Goal: Information Seeking & Learning: Understand process/instructions

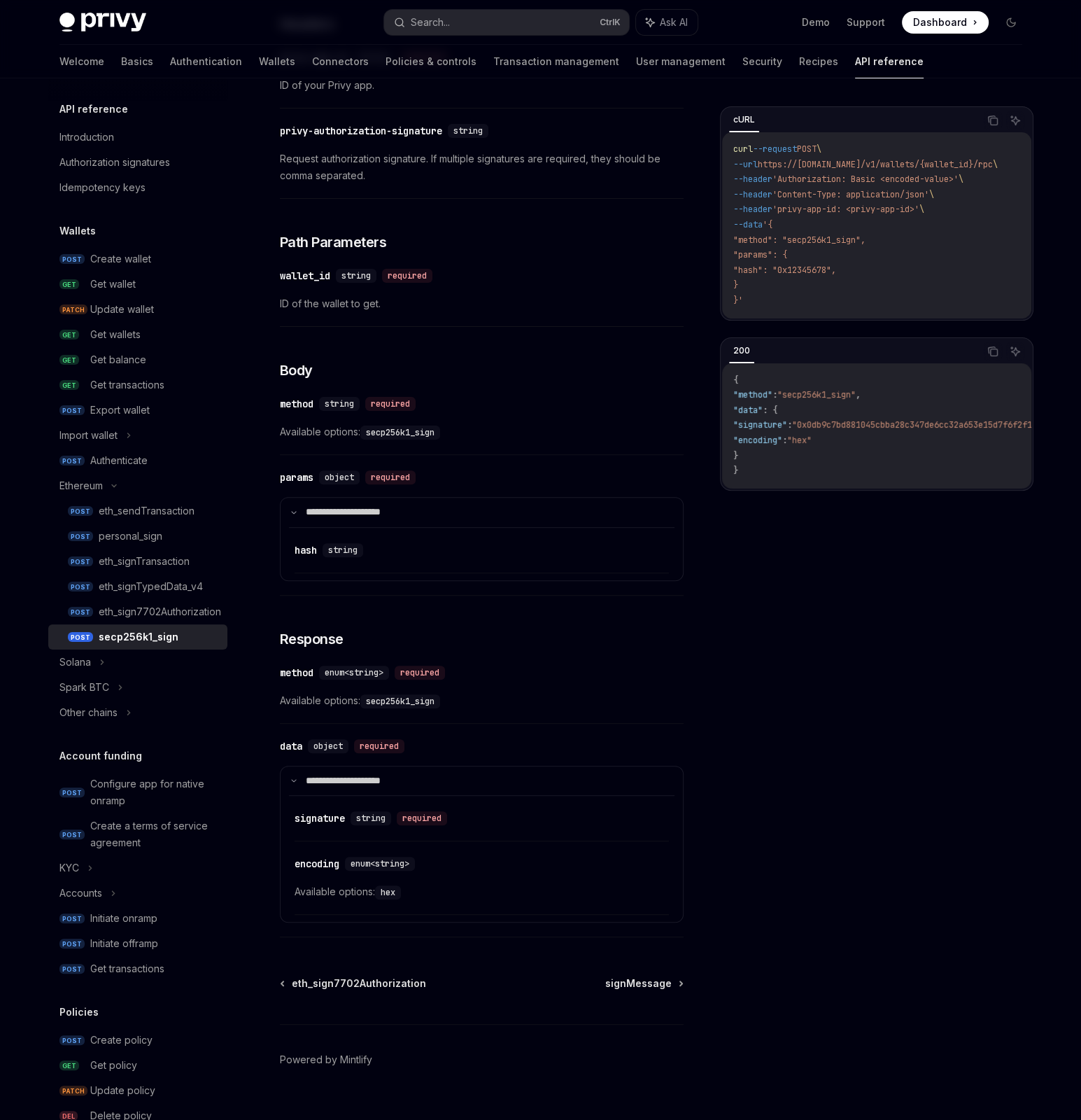
scroll to position [263, 0]
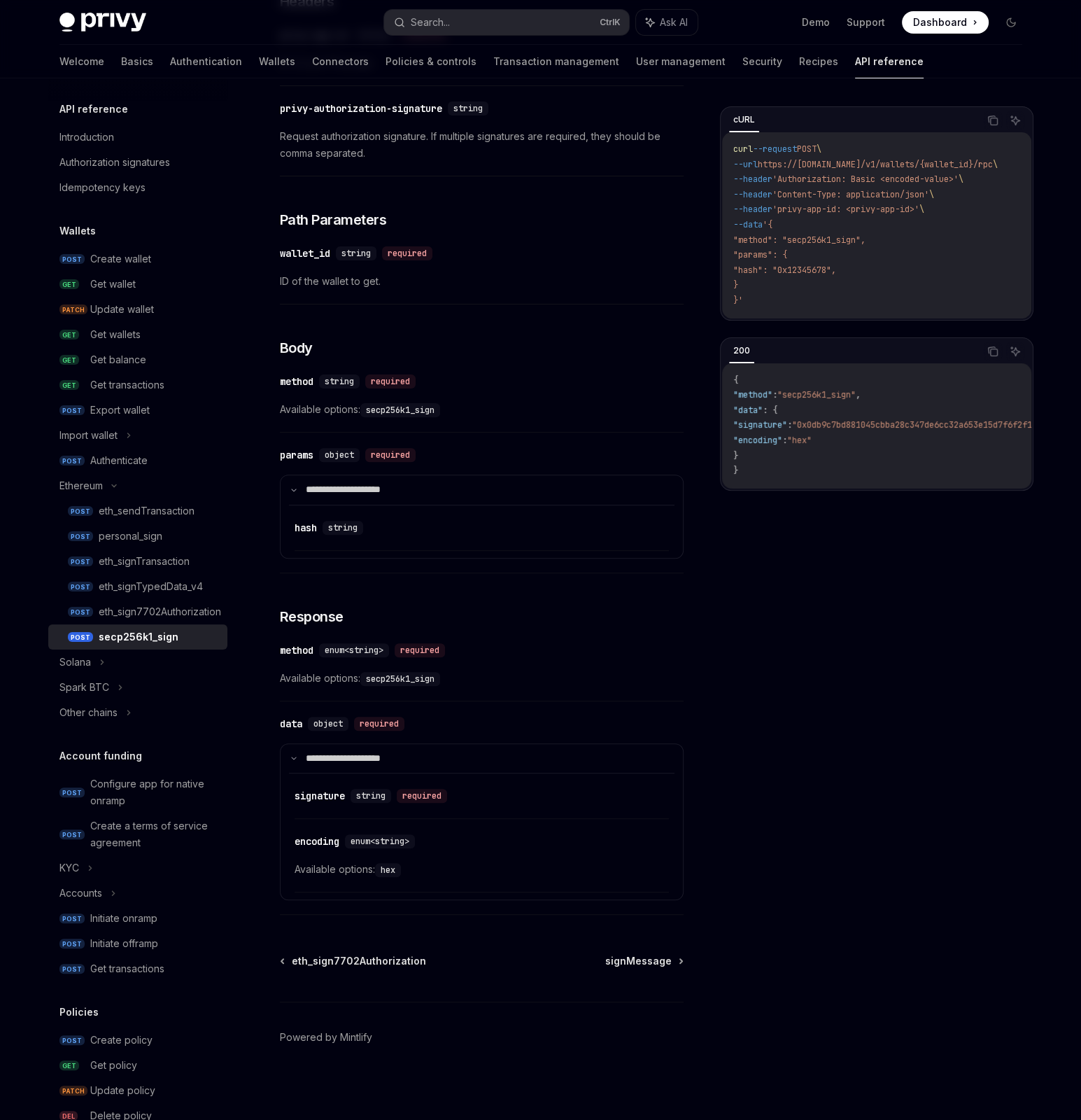
drag, startPoint x: 445, startPoint y: 669, endPoint x: 445, endPoint y: 682, distance: 13.0
drag, startPoint x: 460, startPoint y: 374, endPoint x: 462, endPoint y: 434, distance: 60.0
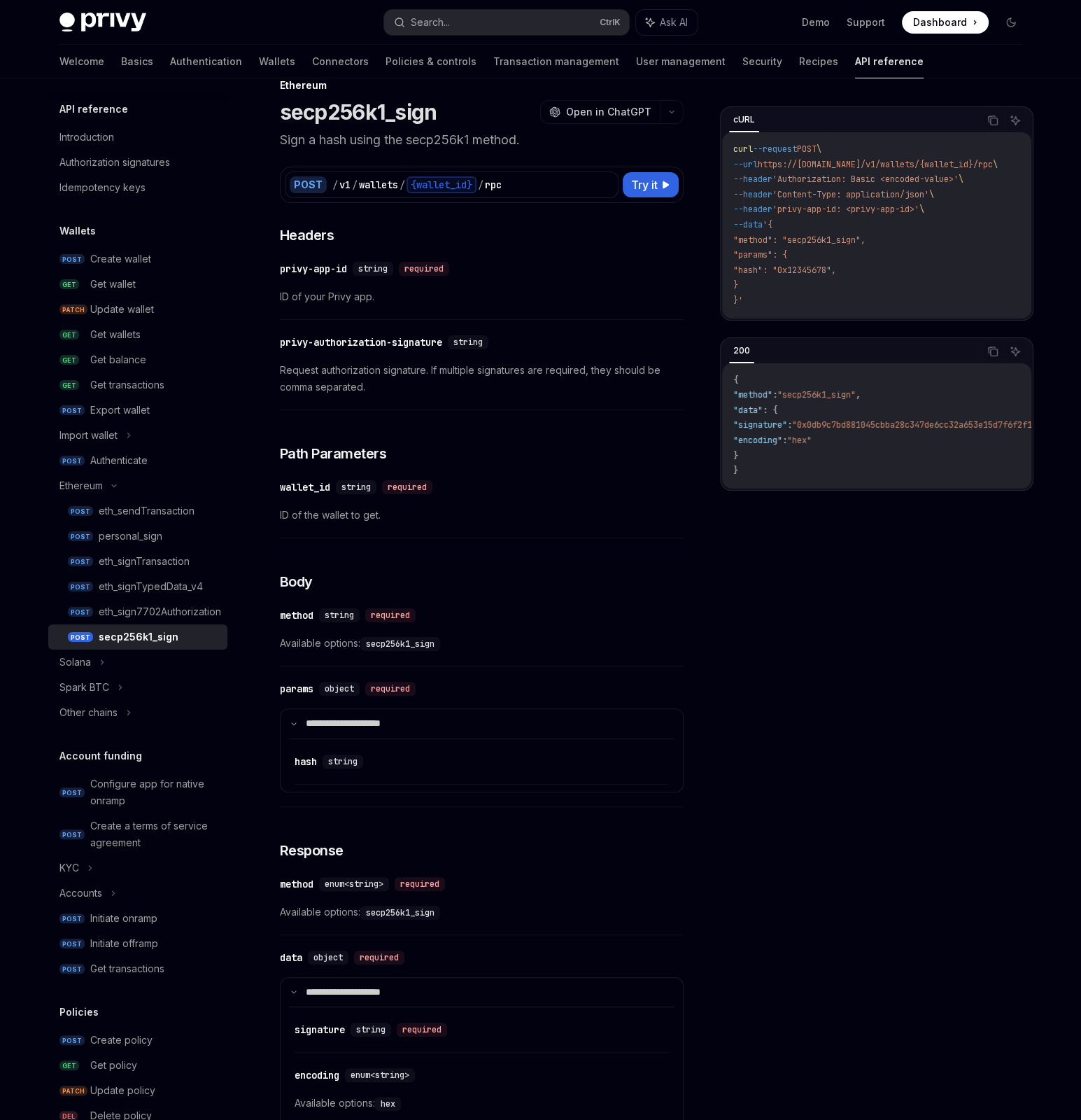
scroll to position [0, 0]
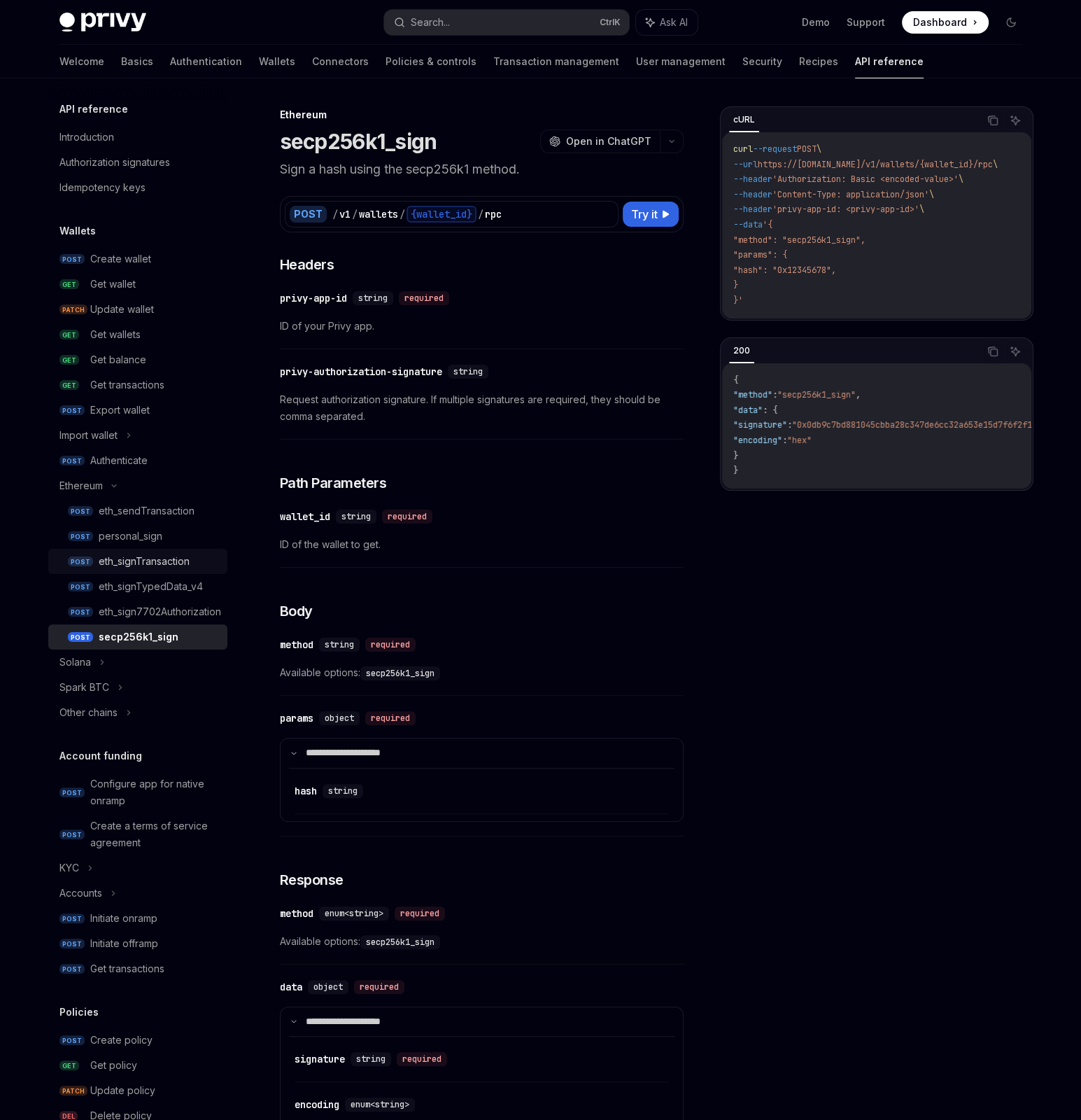
click at [170, 562] on div "eth_signTransaction" at bounding box center [144, 561] width 91 height 16
type textarea "*"
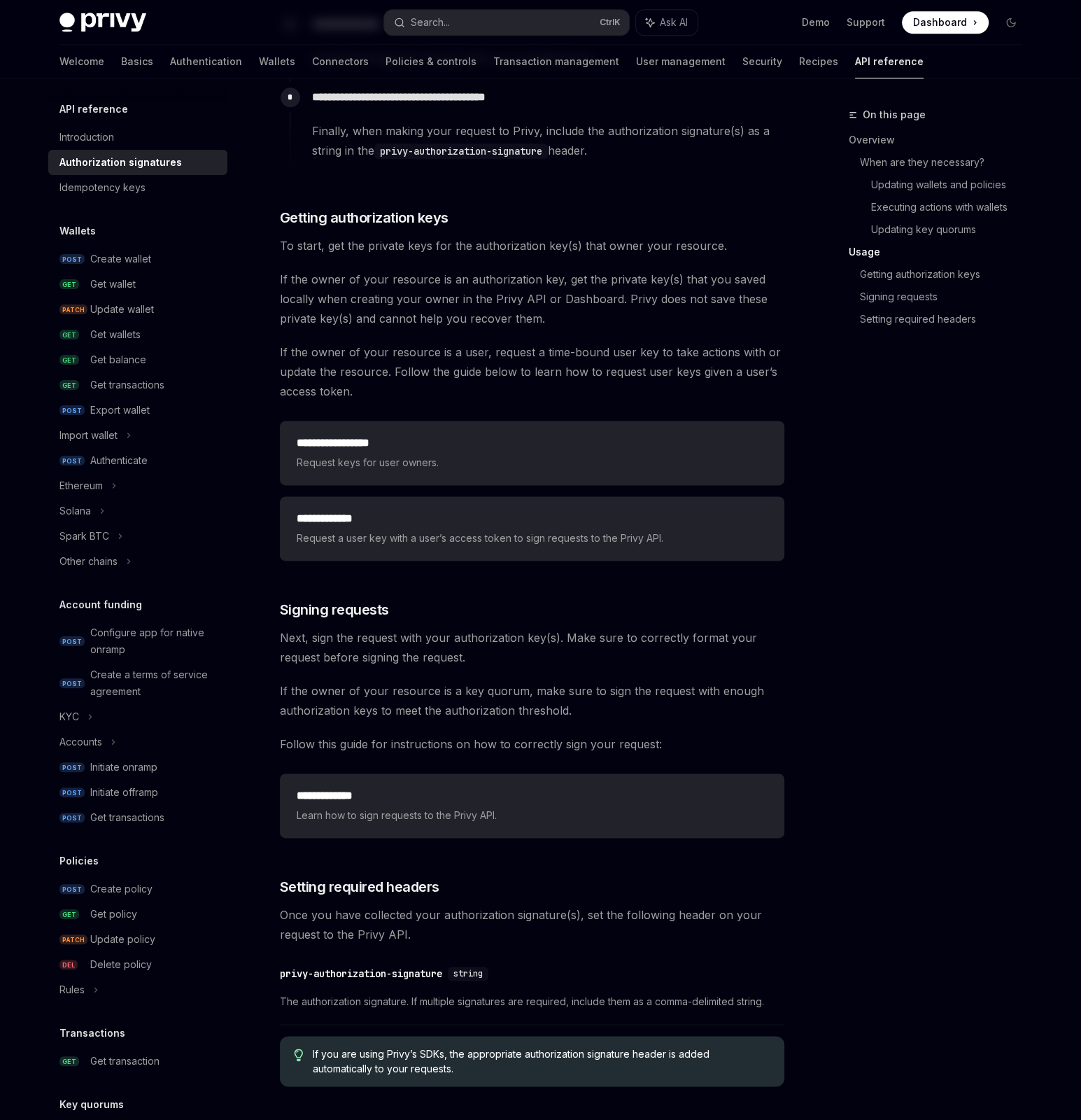
scroll to position [1807, 0]
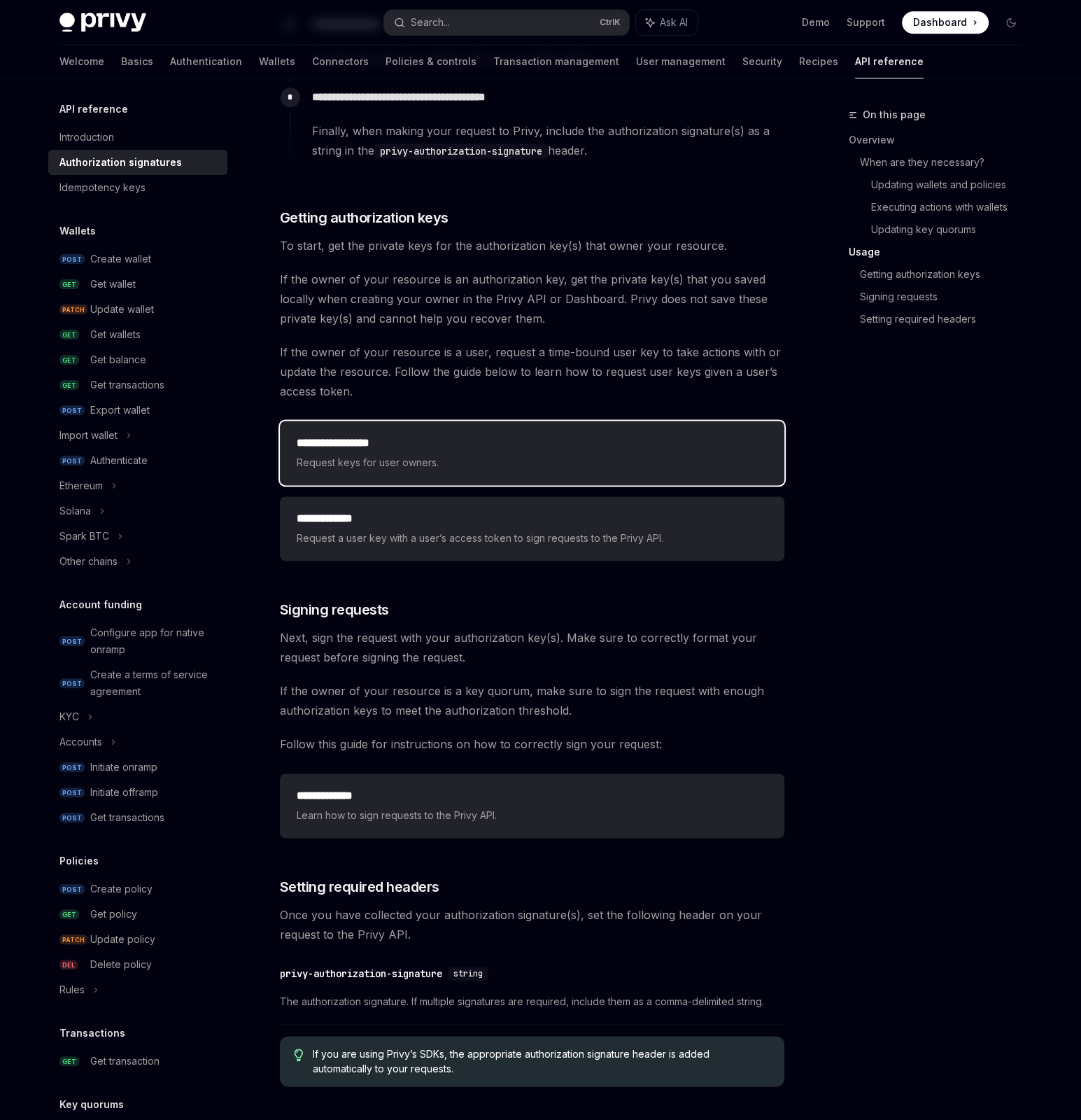
scroll to position [1807, 0]
